Goal: Find contact information: Find contact information

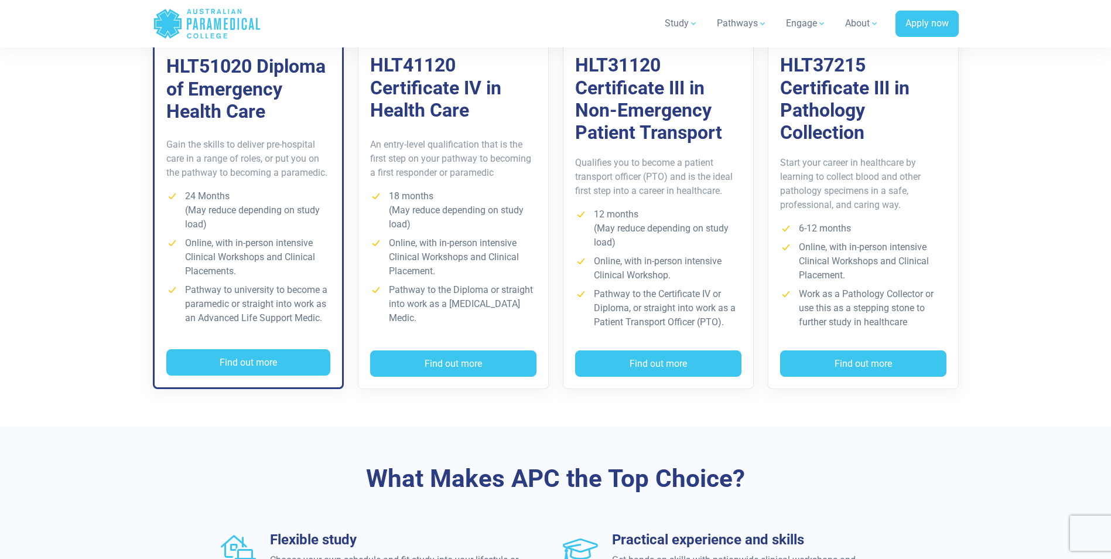
scroll to position [878, 0]
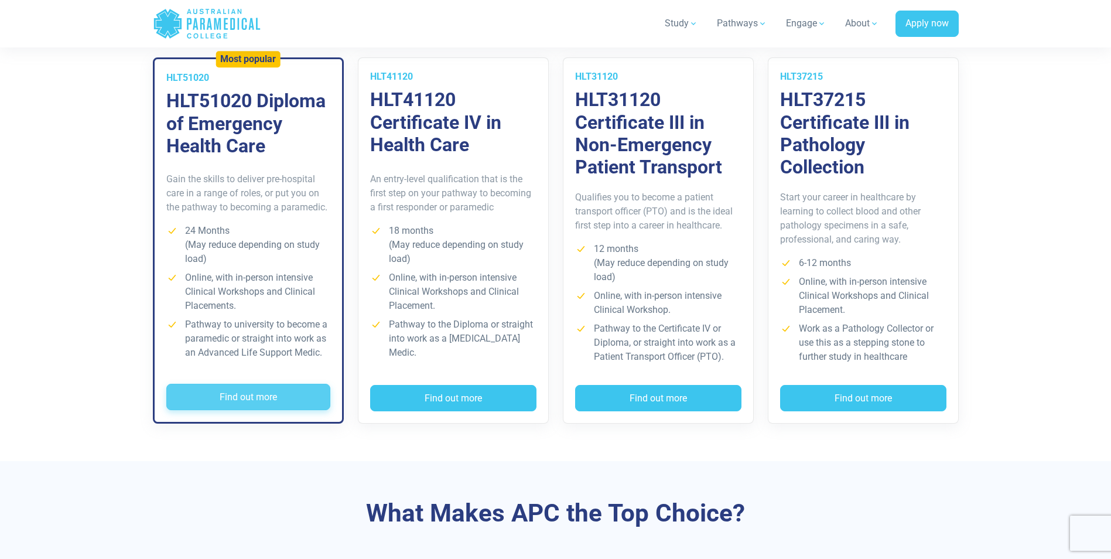
click at [259, 392] on button "Find out more" at bounding box center [248, 396] width 164 height 27
click at [35, 134] on section "Training & Courses Our self-paced courses let you study online in your own time…" at bounding box center [555, 209] width 1111 height 504
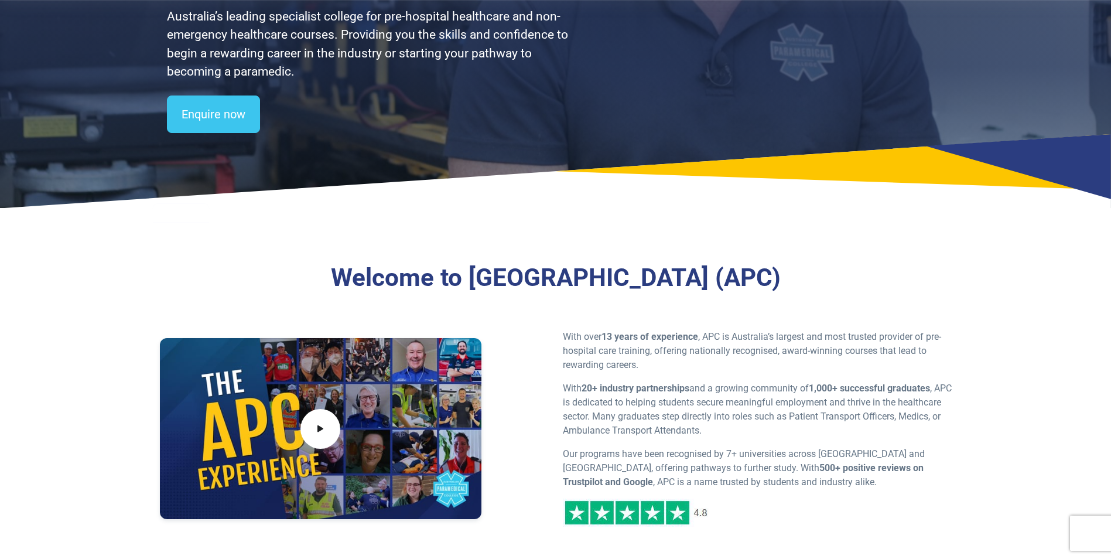
scroll to position [59, 0]
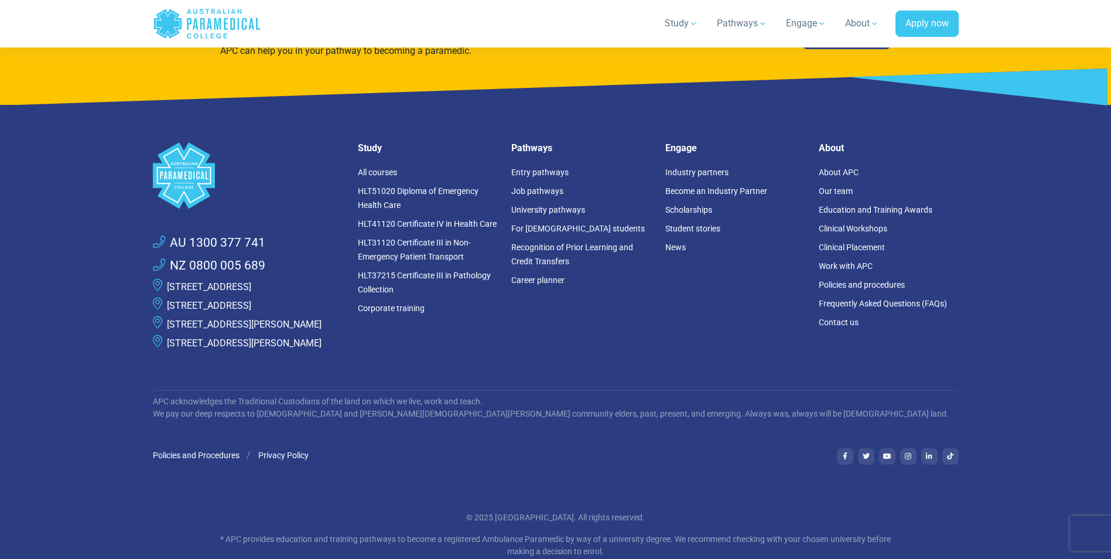
scroll to position [3238, 0]
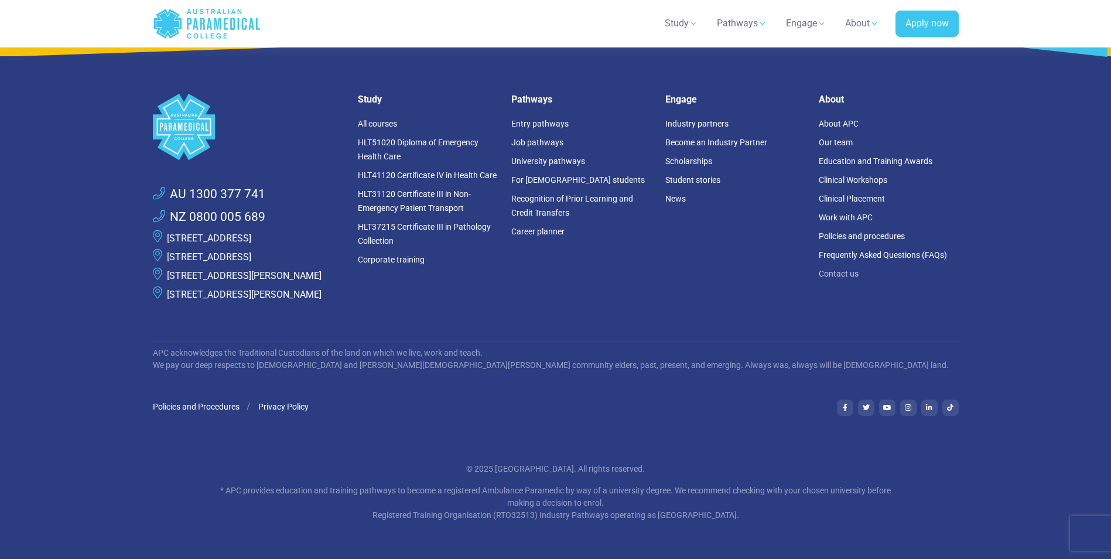
click at [850, 269] on link "Contact us" at bounding box center [838, 273] width 40 height 9
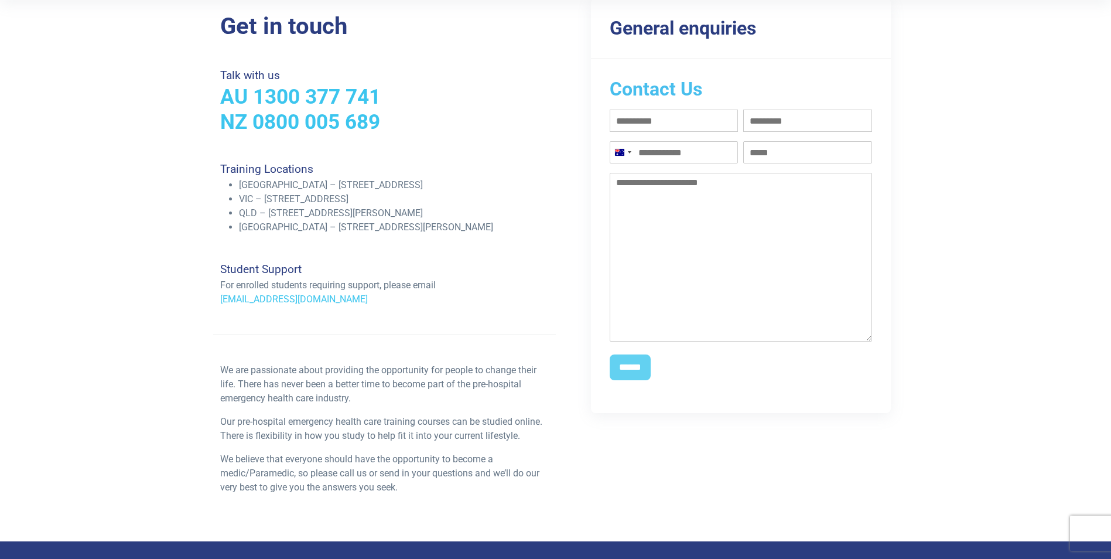
scroll to position [234, 0]
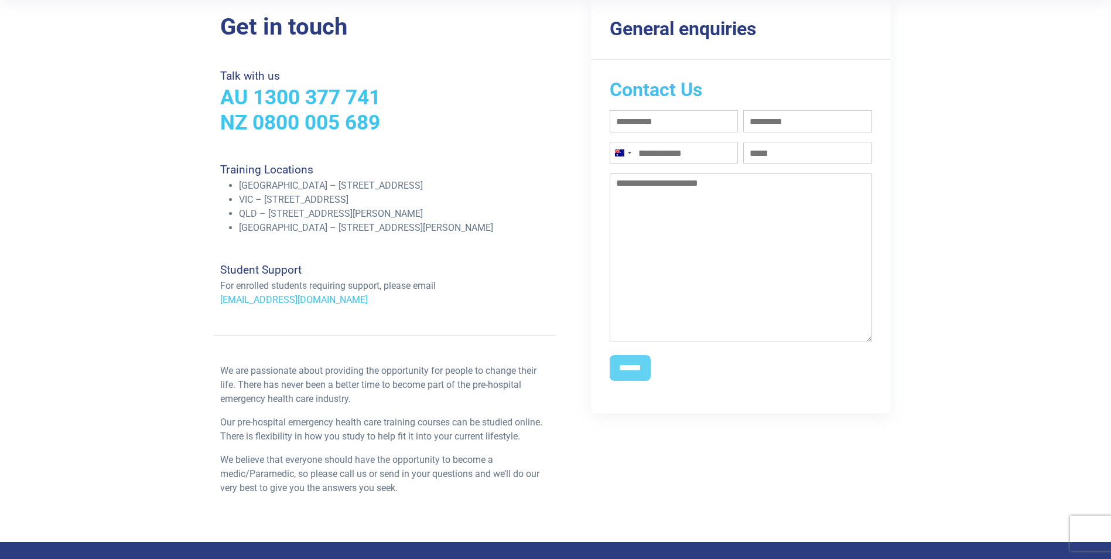
click at [659, 154] on input "Phone (Required)" at bounding box center [673, 153] width 129 height 22
click at [625, 153] on div "[GEOGRAPHIC_DATA] +61" at bounding box center [622, 152] width 25 height 21
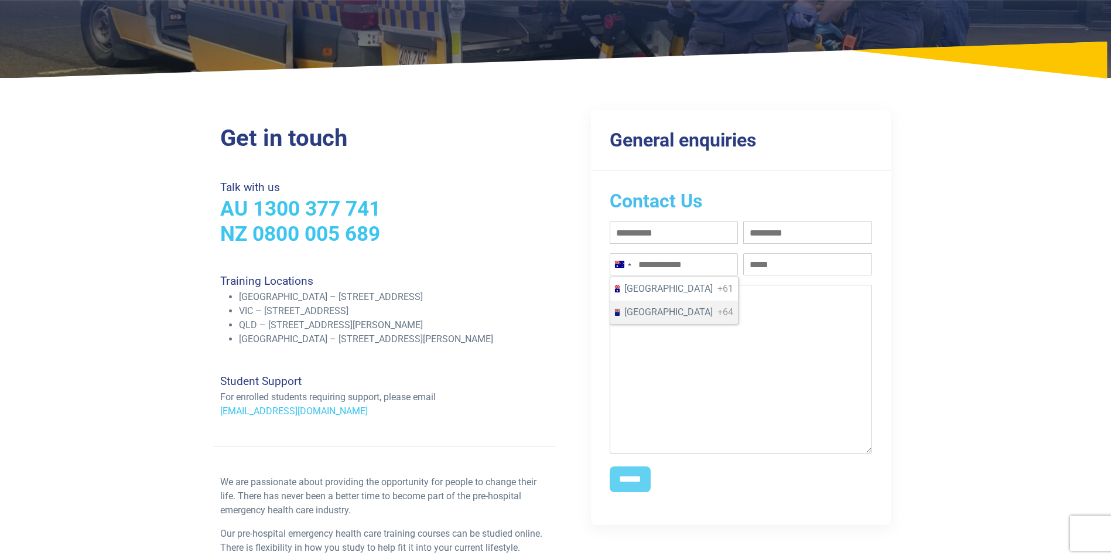
scroll to position [117, 0]
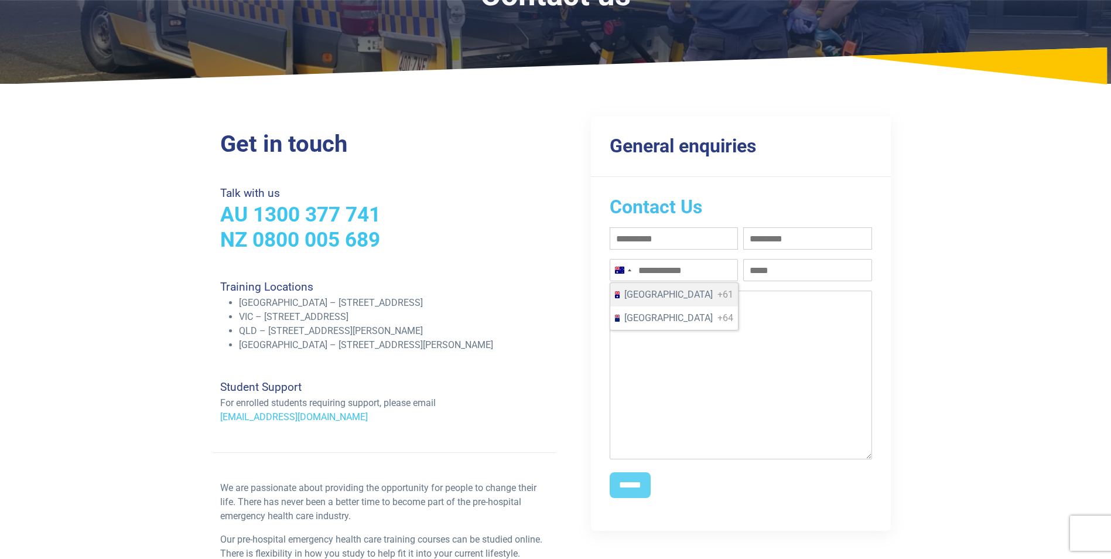
click at [582, 249] on div "General enquiries Contact Us First name (Required) Last name (Required) Phone (…" at bounding box center [727, 323] width 328 height 414
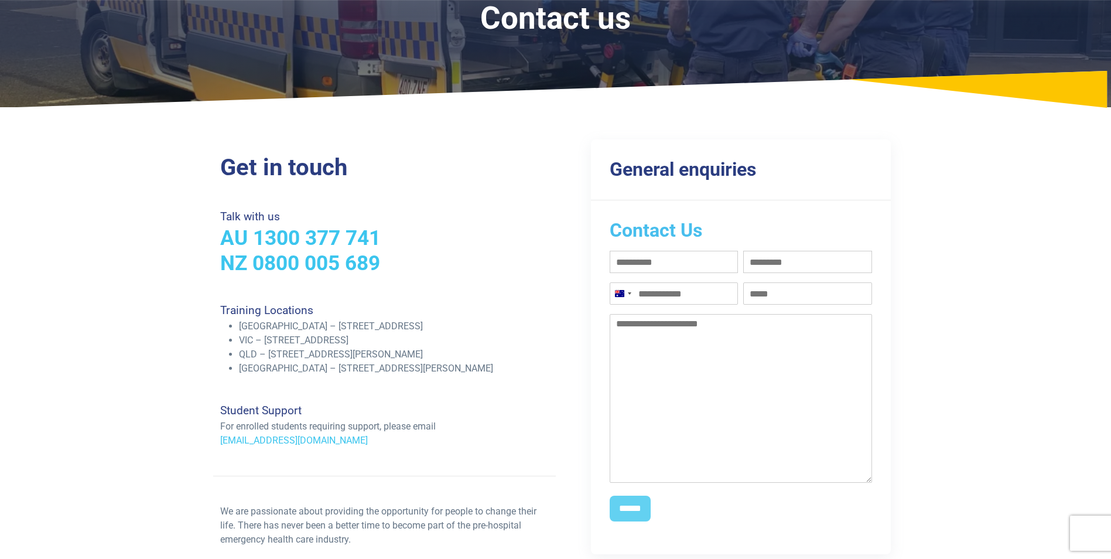
scroll to position [0, 0]
